Goal: Information Seeking & Learning: Check status

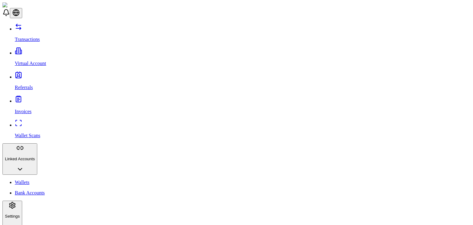
scroll to position [84, 0]
click at [38, 74] on link "Referrals" at bounding box center [243, 82] width 456 height 16
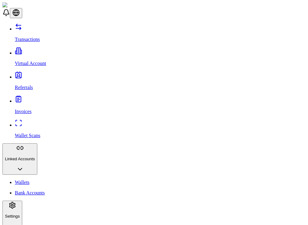
scroll to position [179, 0]
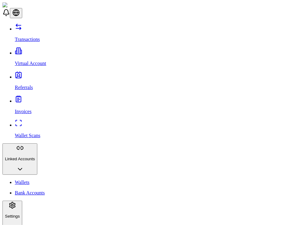
click at [41, 190] on p "Bank Accounts" at bounding box center [160, 193] width 291 height 6
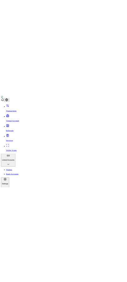
scroll to position [117, 0]
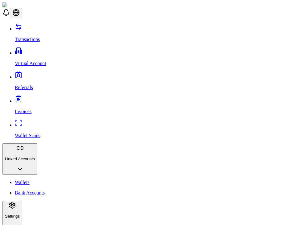
click at [36, 133] on p "Wallet Scans" at bounding box center [160, 136] width 291 height 6
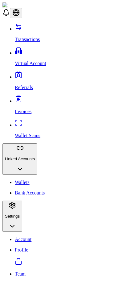
click at [31, 85] on p "Referrals" at bounding box center [70, 88] width 110 height 6
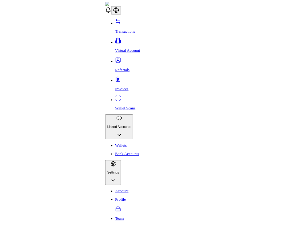
scroll to position [92, 0]
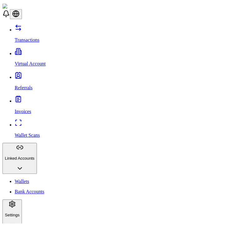
scroll to position [191, 0]
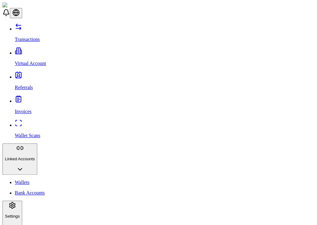
scroll to position [199, 0]
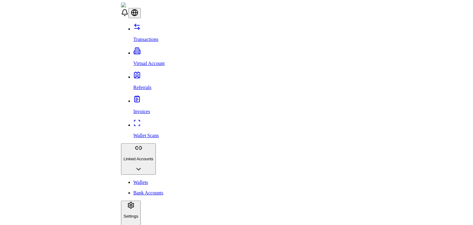
scroll to position [112, 0]
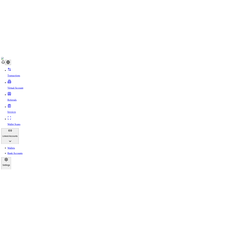
scroll to position [92, 0]
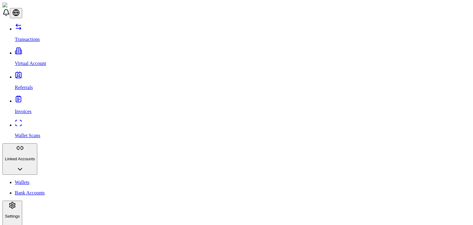
scroll to position [95, 0]
